Goal: Information Seeking & Learning: Learn about a topic

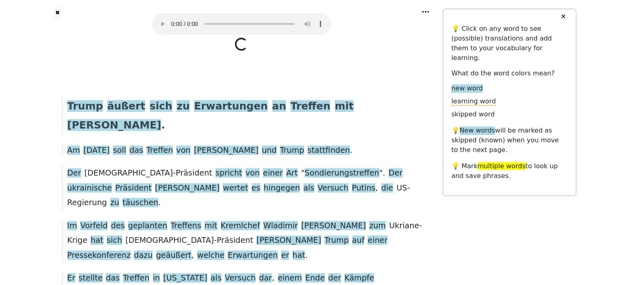
click at [565, 17] on button "✕" at bounding box center [563, 16] width 15 height 15
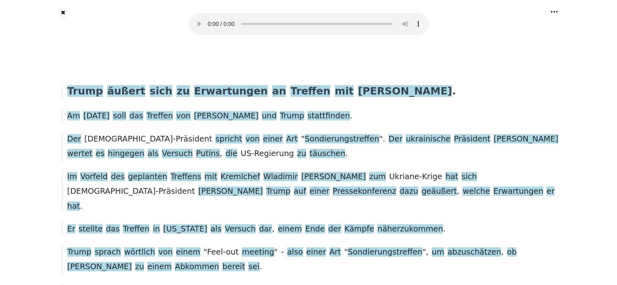
click at [555, 12] on icon at bounding box center [554, 12] width 8 height 8
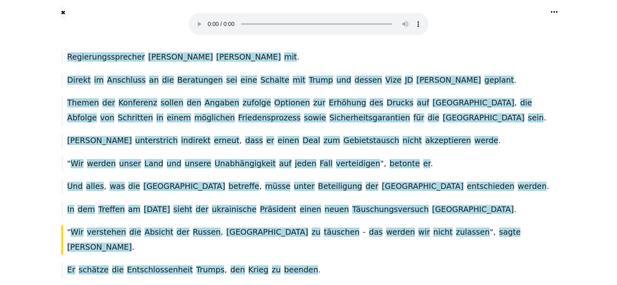
scroll to position [915, 0]
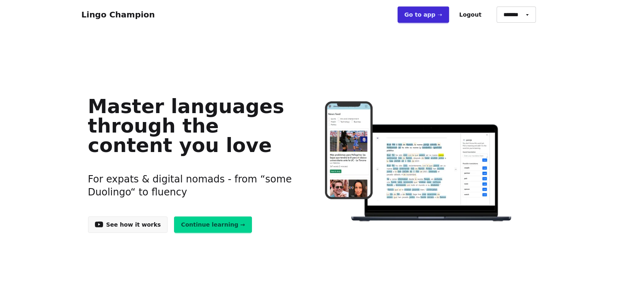
click at [209, 224] on link "Continue learning →" at bounding box center [213, 225] width 78 height 16
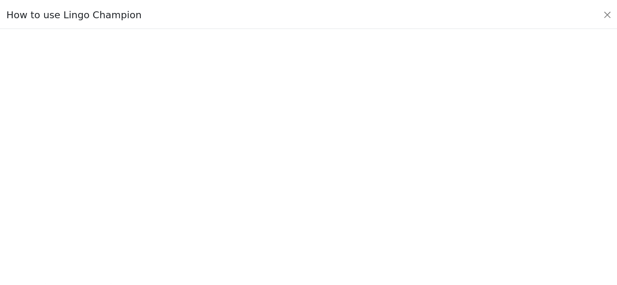
scroll to position [95, 0]
click at [614, 13] on button "Close" at bounding box center [613, 13] width 13 height 13
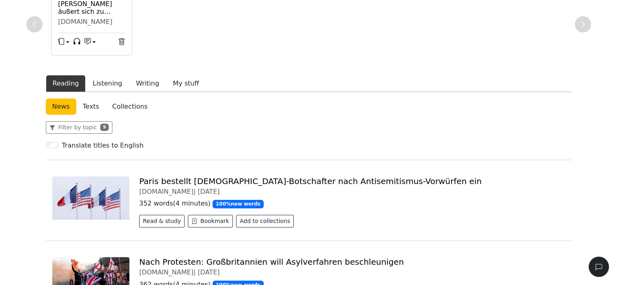
scroll to position [0, 0]
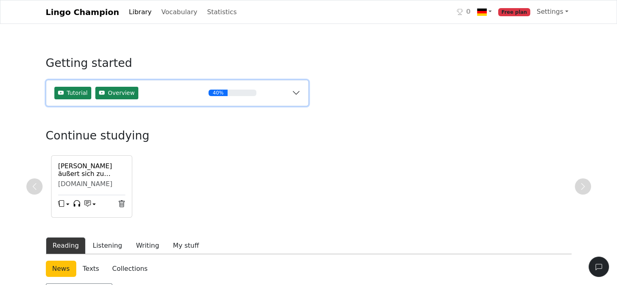
click at [295, 90] on button "Tutorial Overview 40%" at bounding box center [177, 93] width 262 height 26
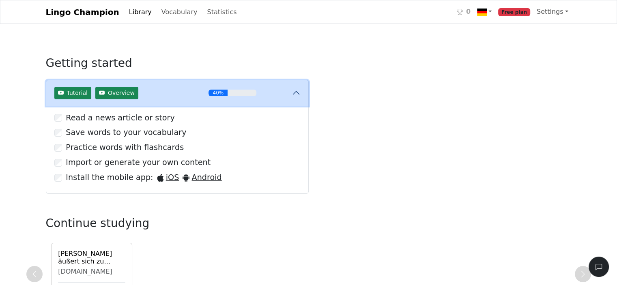
click at [295, 90] on button "Tutorial Overview 40%" at bounding box center [177, 93] width 262 height 26
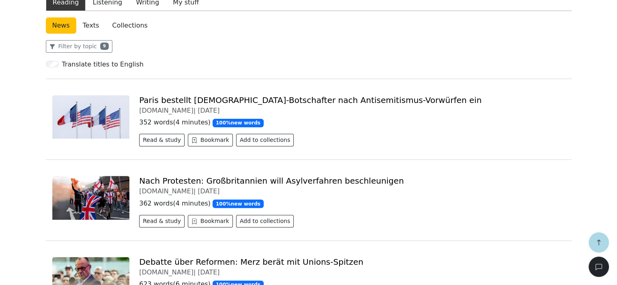
scroll to position [162, 0]
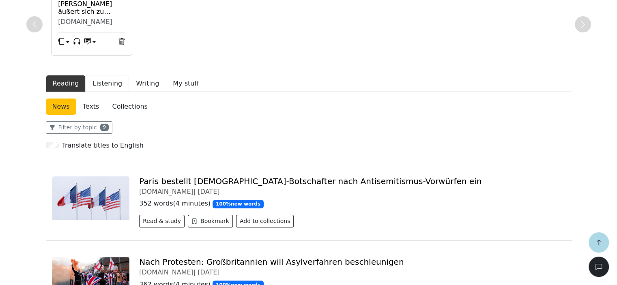
click at [102, 85] on button "Listening" at bounding box center [107, 83] width 43 height 17
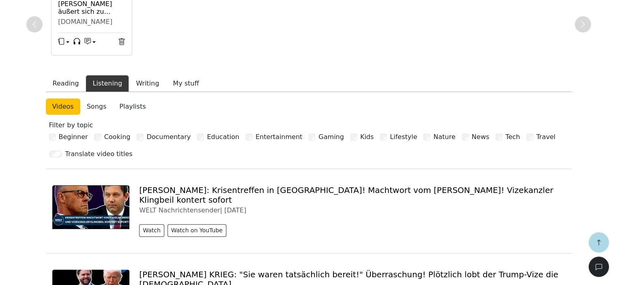
scroll to position [243, 0]
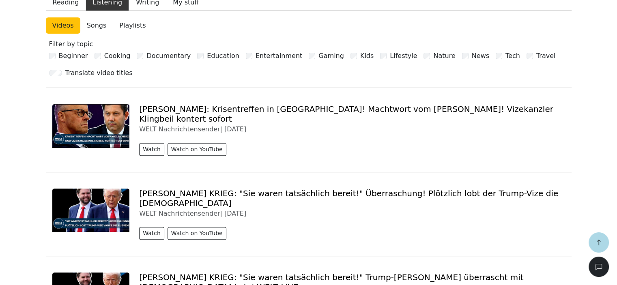
click at [261, 110] on link "[PERSON_NAME]: Krisentreffen in [GEOGRAPHIC_DATA]! Machtwort vom [PERSON_NAME]!…" at bounding box center [346, 113] width 414 height 19
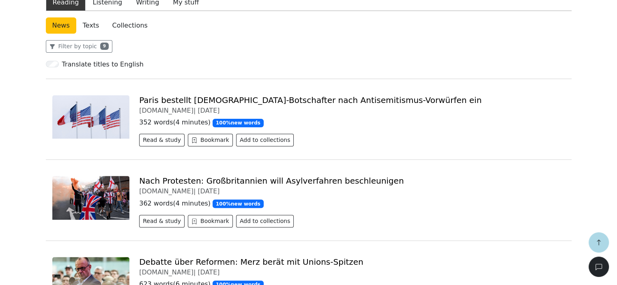
scroll to position [203, 0]
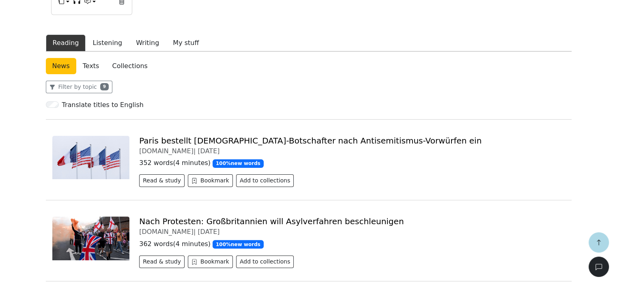
click at [234, 138] on link "Paris bestellt [DEMOGRAPHIC_DATA]-Botschafter nach Antisemitismus-Vorwürfen ein" at bounding box center [310, 141] width 342 height 10
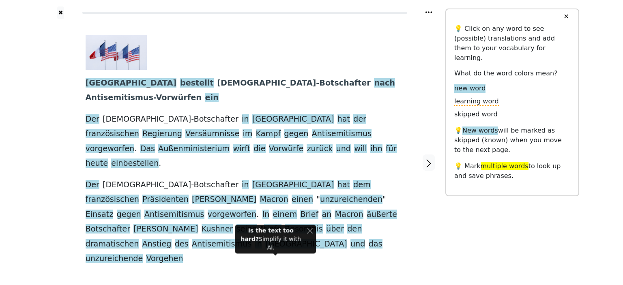
click at [221, 263] on link "Generate audio for the content" at bounding box center [235, 269] width 114 height 13
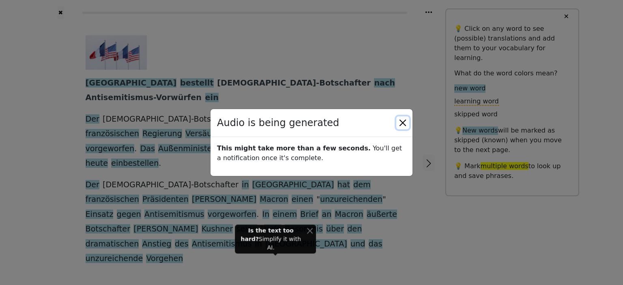
click at [406, 121] on button "Close" at bounding box center [402, 122] width 13 height 13
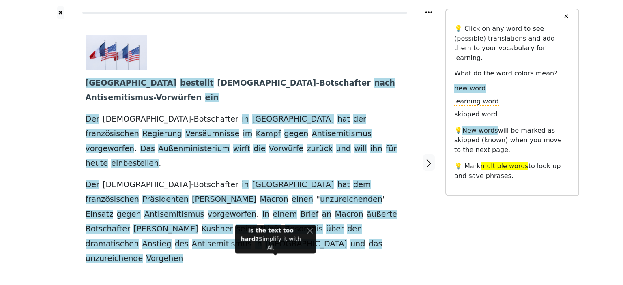
click at [125, 54] on img at bounding box center [116, 52] width 61 height 34
click at [567, 15] on button "✕" at bounding box center [566, 16] width 15 height 15
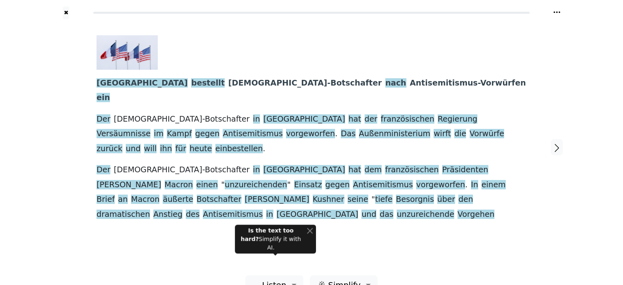
click at [188, 79] on body "✖ [GEOGRAPHIC_DATA] bestellt [DEMOGRAPHIC_DATA]-Botschafter nach Antisemitismus…" at bounding box center [311, 152] width 623 height 305
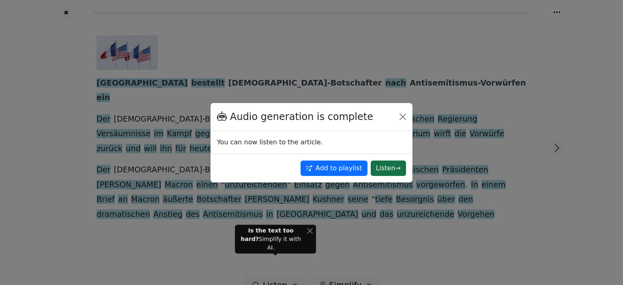
click at [387, 168] on button "Listen →" at bounding box center [388, 168] width 35 height 15
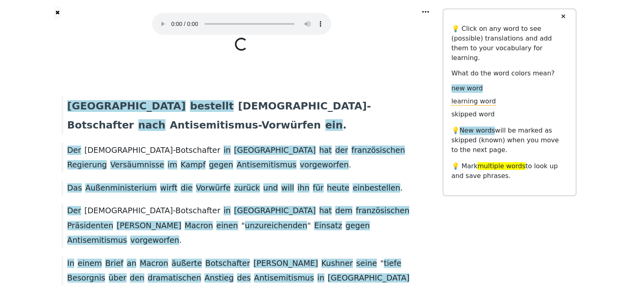
click at [565, 16] on button "✕" at bounding box center [563, 16] width 15 height 15
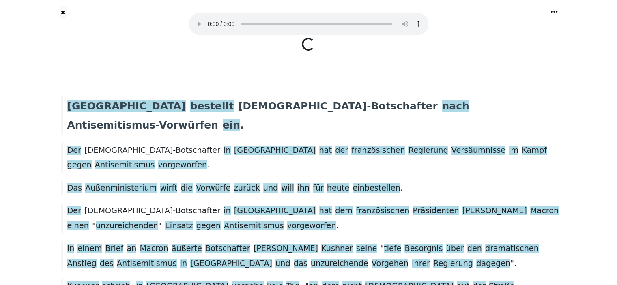
click at [552, 11] on icon at bounding box center [554, 12] width 8 height 8
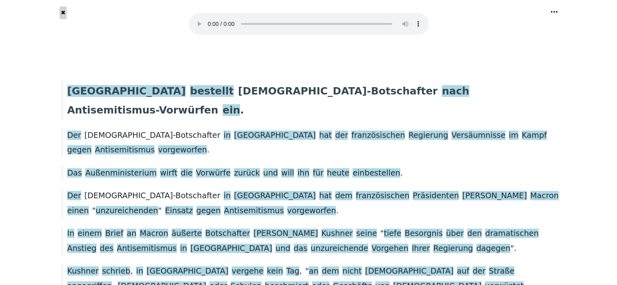
click at [63, 13] on button "✖" at bounding box center [63, 12] width 7 height 13
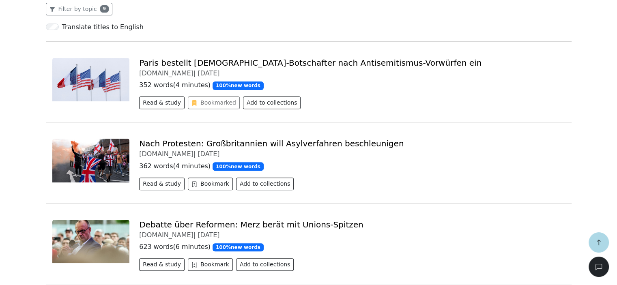
scroll to position [240, 0]
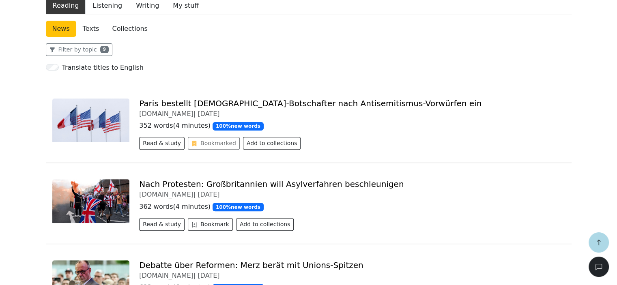
click at [228, 182] on link "Nach Protesten: Großbritannien will Asylverfahren beschleunigen" at bounding box center [271, 184] width 265 height 10
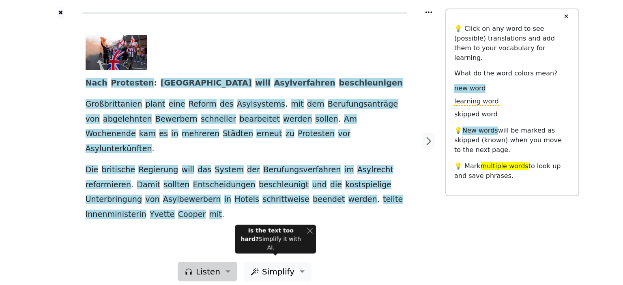
click at [226, 262] on button "Listen" at bounding box center [208, 271] width 60 height 19
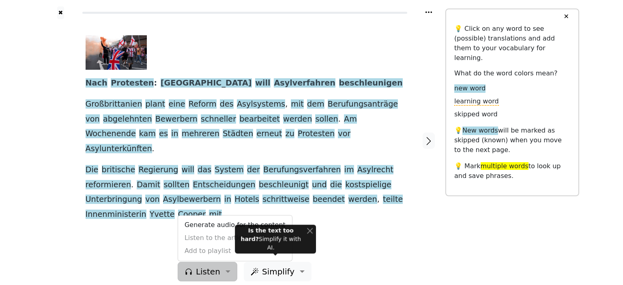
click at [375, 218] on div "Nach Protesten : Großbritannien will Asylverfahren beschleunigen Großbrittanien…" at bounding box center [245, 140] width 335 height 243
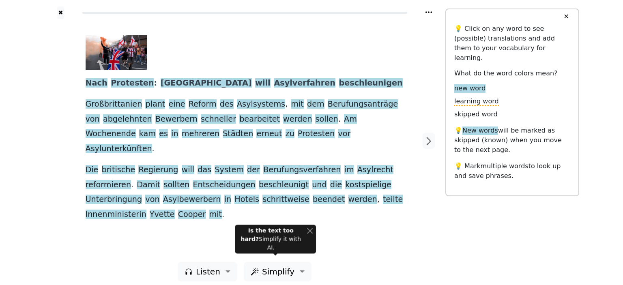
click at [429, 10] on icon at bounding box center [429, 12] width 8 height 8
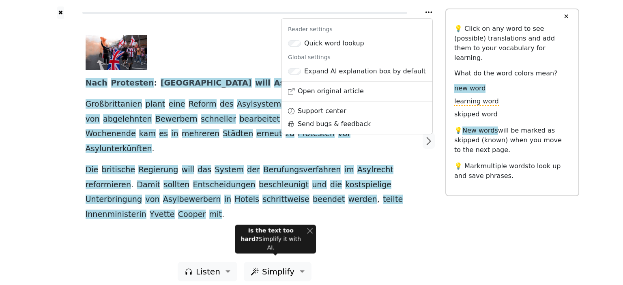
click at [220, 47] on div at bounding box center [242, 52] width 312 height 34
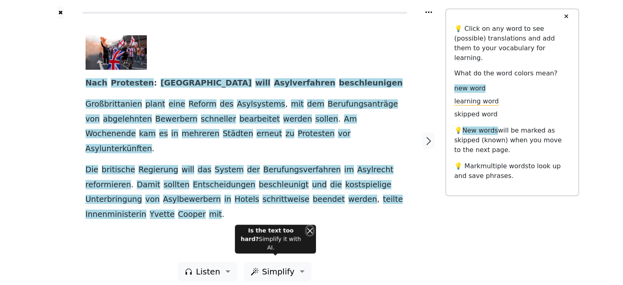
click at [309, 235] on button "Close" at bounding box center [310, 230] width 6 height 9
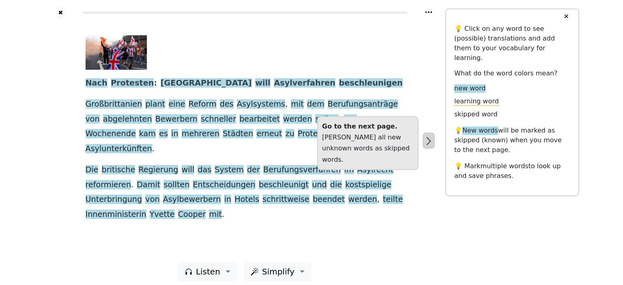
click at [428, 137] on icon "button" at bounding box center [429, 141] width 10 height 10
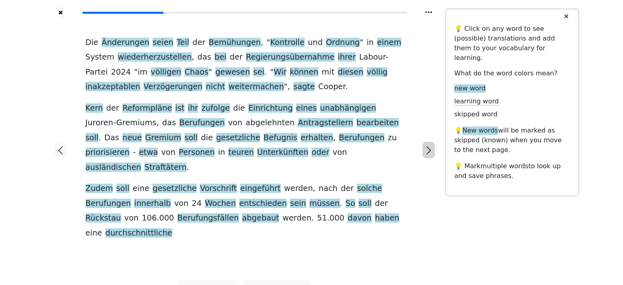
click at [427, 146] on icon "button" at bounding box center [429, 151] width 10 height 10
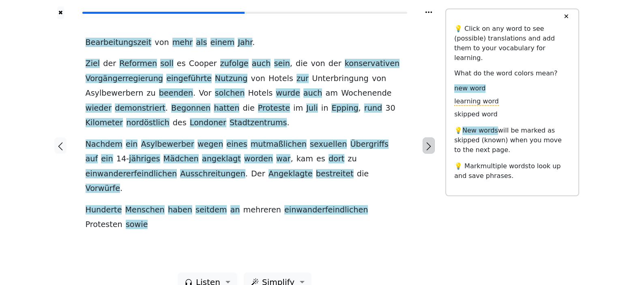
click at [427, 142] on icon "button" at bounding box center [429, 147] width 10 height 10
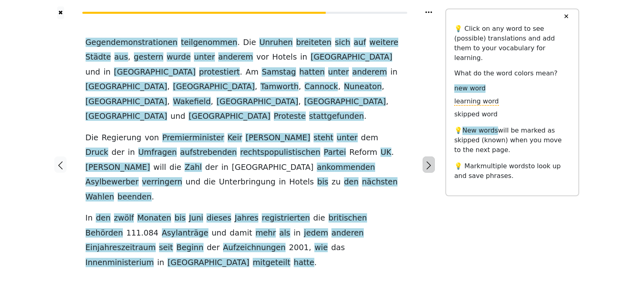
click at [427, 161] on icon "button" at bounding box center [429, 166] width 10 height 10
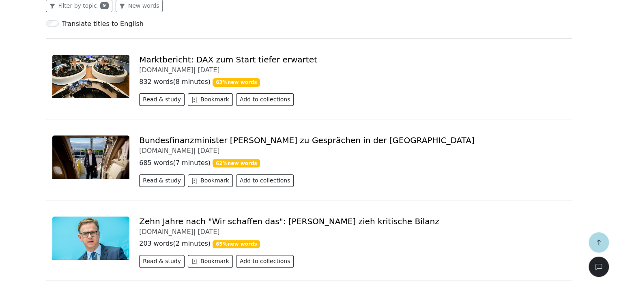
scroll to position [162, 0]
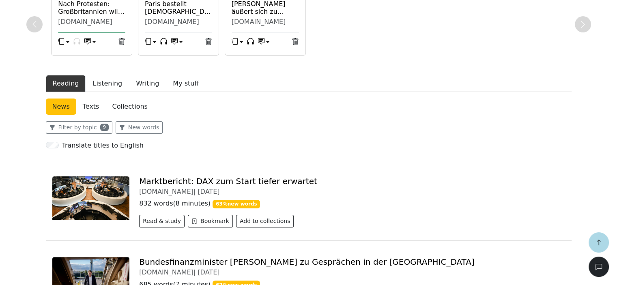
click at [198, 181] on link "Marktbericht: DAX zum Start tiefer erwartet" at bounding box center [228, 182] width 178 height 10
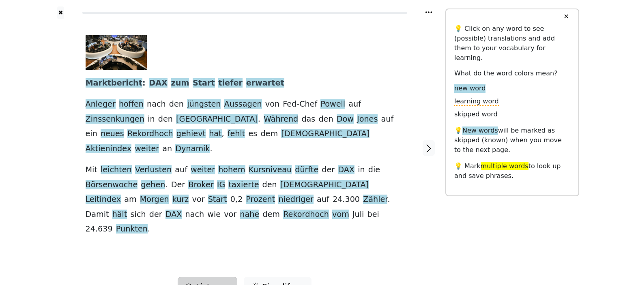
click at [220, 281] on span "Listen" at bounding box center [208, 287] width 24 height 12
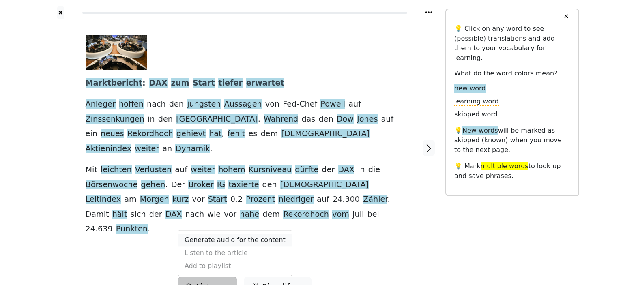
click at [224, 234] on link "Generate audio for the content" at bounding box center [235, 240] width 114 height 13
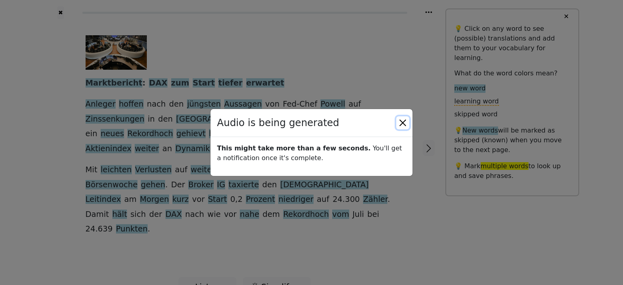
click at [403, 122] on button "Close" at bounding box center [402, 122] width 13 height 13
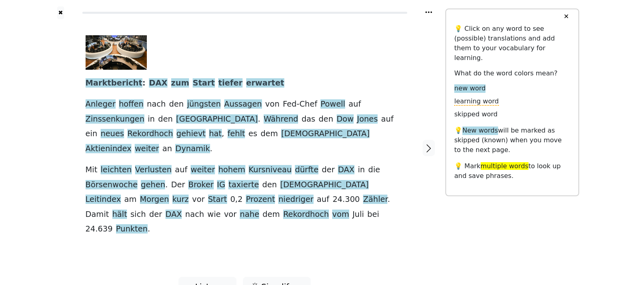
click at [566, 14] on button "✕" at bounding box center [566, 16] width 15 height 15
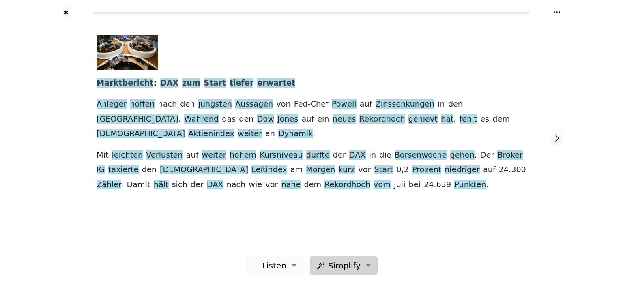
click at [365, 266] on button "Simplify" at bounding box center [344, 265] width 68 height 19
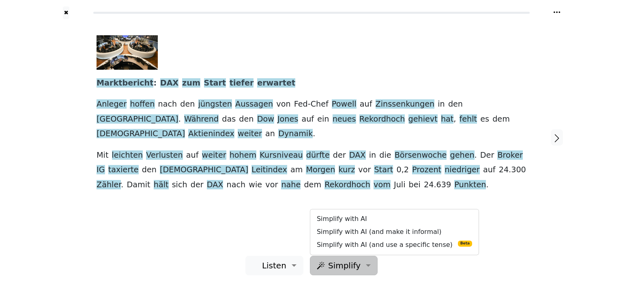
click at [365, 266] on button "Simplify" at bounding box center [344, 265] width 68 height 19
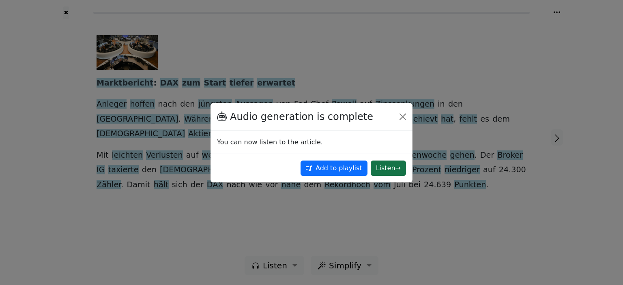
click at [381, 166] on button "Listen →" at bounding box center [388, 168] width 35 height 15
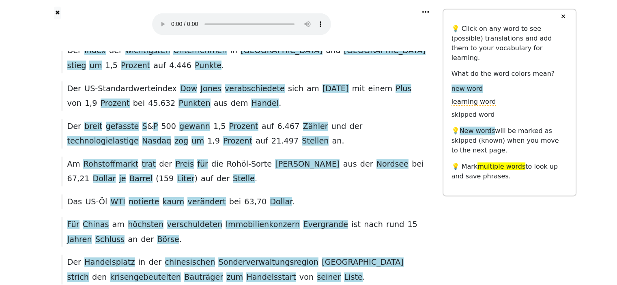
scroll to position [1517, 0]
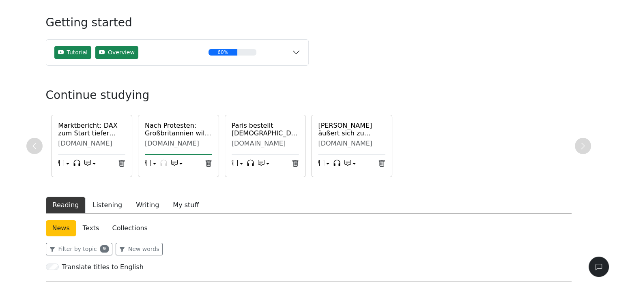
scroll to position [81, 0]
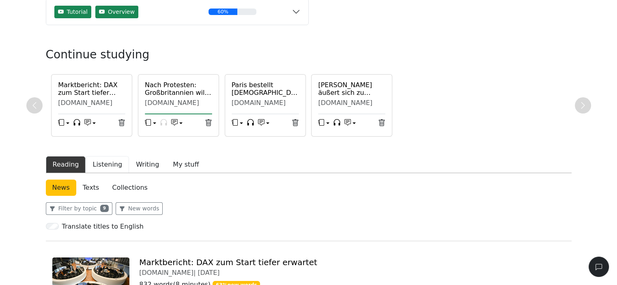
click at [103, 166] on button "Listening" at bounding box center [107, 164] width 43 height 17
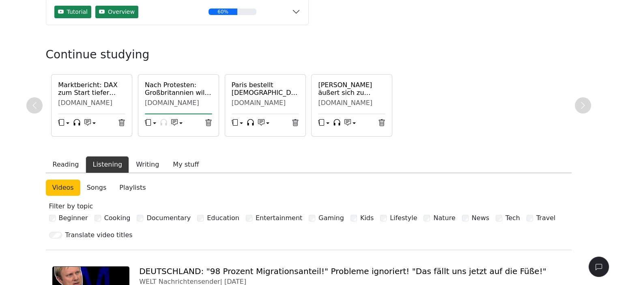
scroll to position [203, 0]
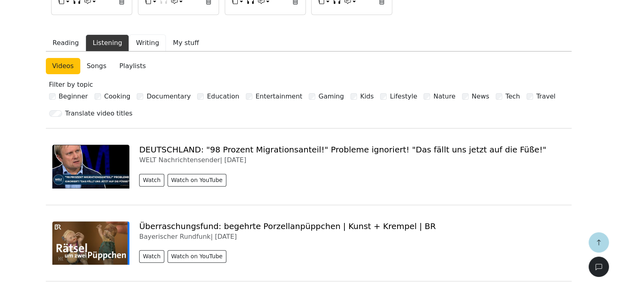
click at [134, 41] on button "Writing" at bounding box center [147, 42] width 37 height 17
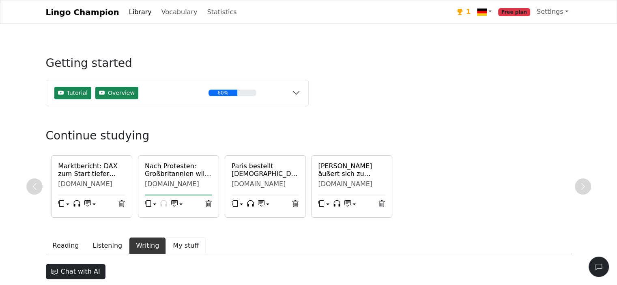
click at [173, 243] on button "My stuff" at bounding box center [186, 245] width 40 height 17
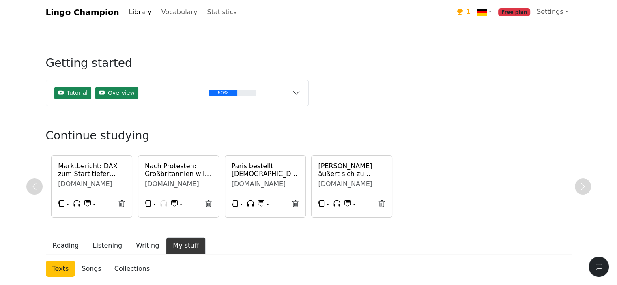
scroll to position [81, 0]
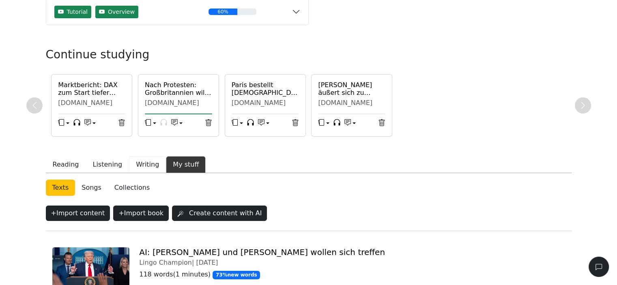
click at [137, 167] on button "Writing" at bounding box center [147, 164] width 37 height 17
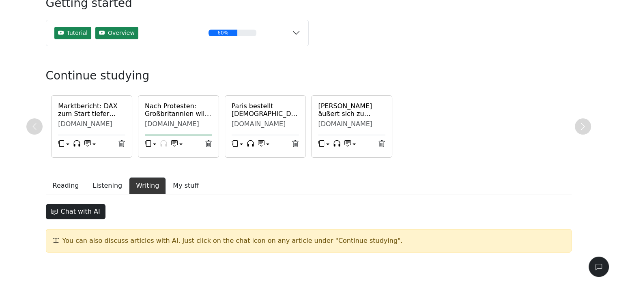
scroll to position [60, 0]
click at [108, 183] on button "Listening" at bounding box center [107, 185] width 43 height 17
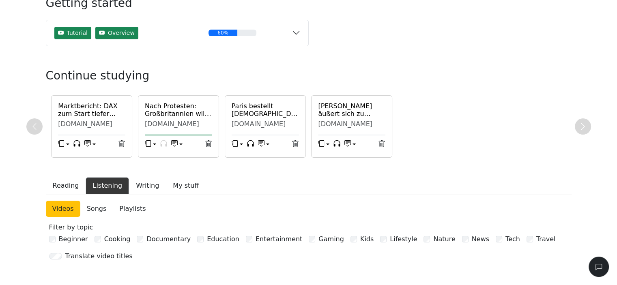
scroll to position [222, 0]
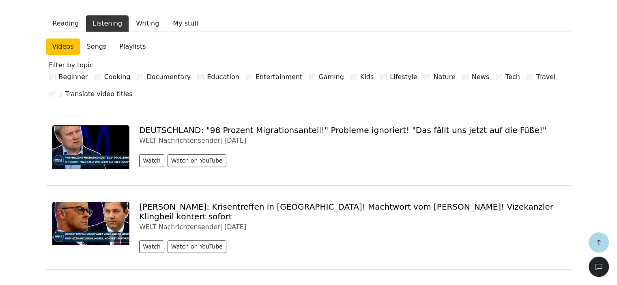
click at [294, 132] on link "DEUTSCHLAND: "98 Prozent Migrationsanteil!" Probleme ignoriert! "Das fällt uns …" at bounding box center [342, 130] width 407 height 10
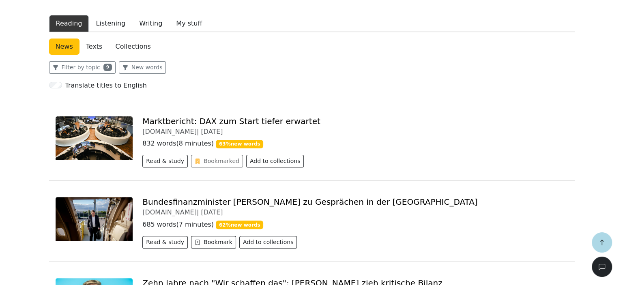
scroll to position [60, 0]
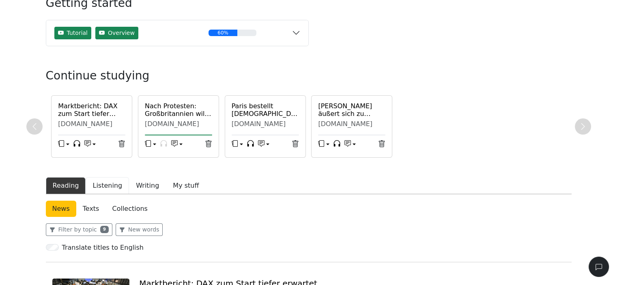
click at [103, 186] on button "Listening" at bounding box center [107, 185] width 43 height 17
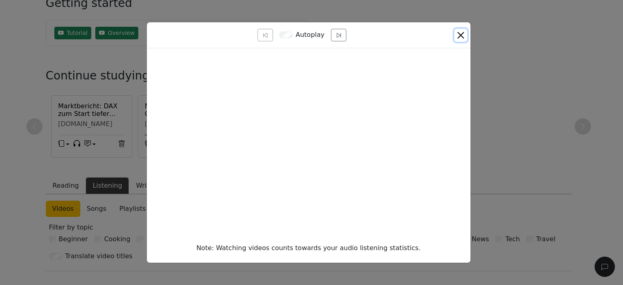
click at [462, 34] on button "Close" at bounding box center [460, 35] width 13 height 13
